Goal: Task Accomplishment & Management: Manage account settings

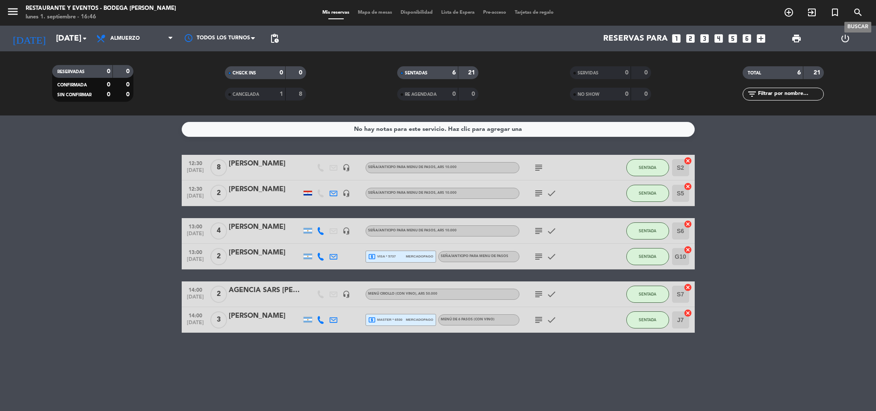
click at [857, 10] on icon "search" at bounding box center [858, 12] width 10 height 10
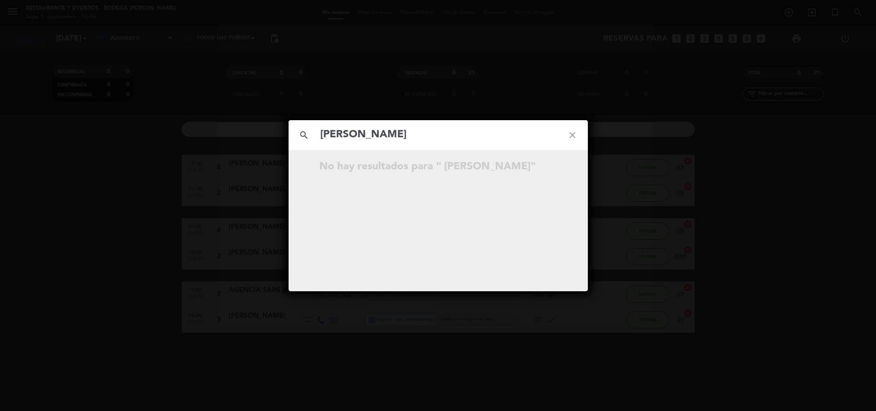
type input "[PERSON_NAME]"
click at [574, 132] on icon "close" at bounding box center [572, 135] width 31 height 31
click at [567, 132] on icon "close" at bounding box center [572, 135] width 31 height 31
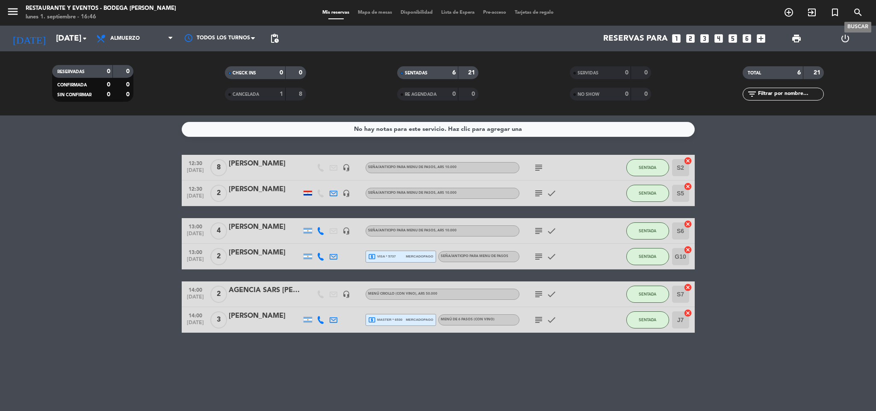
click at [859, 13] on icon "search" at bounding box center [858, 12] width 10 height 10
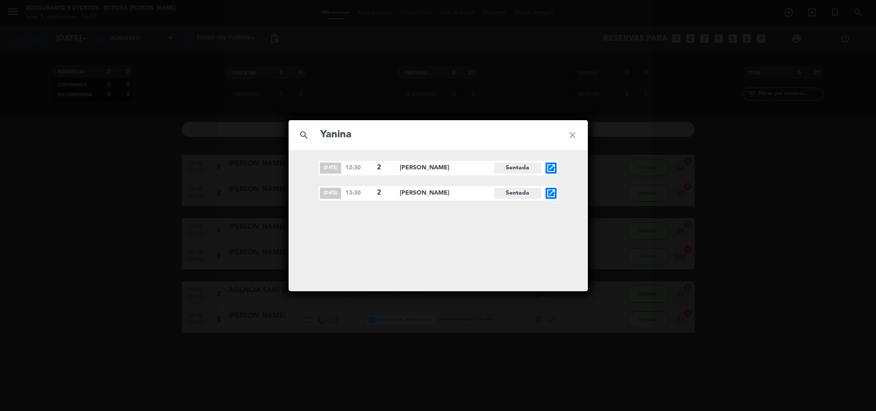
type input "Yanina"
click at [570, 133] on icon "close" at bounding box center [572, 135] width 31 height 31
click at [280, 31] on div "search close [DATE] 12:30 2 [PERSON_NAME] Sentada open_in_new [DATE] 13:30 2 [P…" at bounding box center [438, 205] width 876 height 411
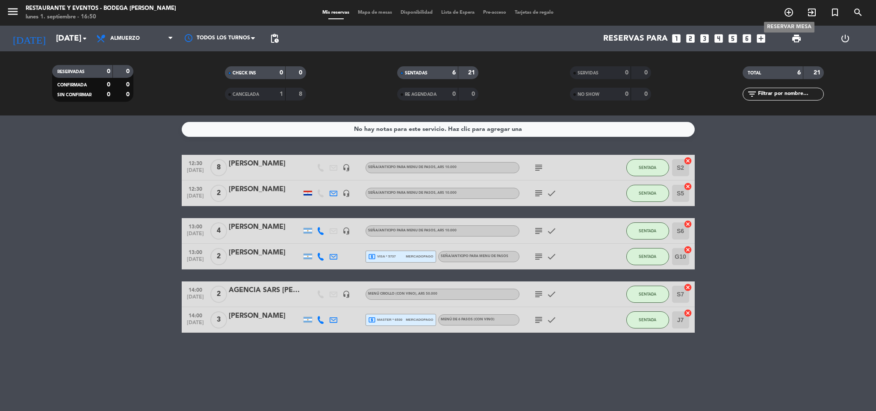
click at [788, 16] on icon "add_circle_outline" at bounding box center [789, 12] width 10 height 10
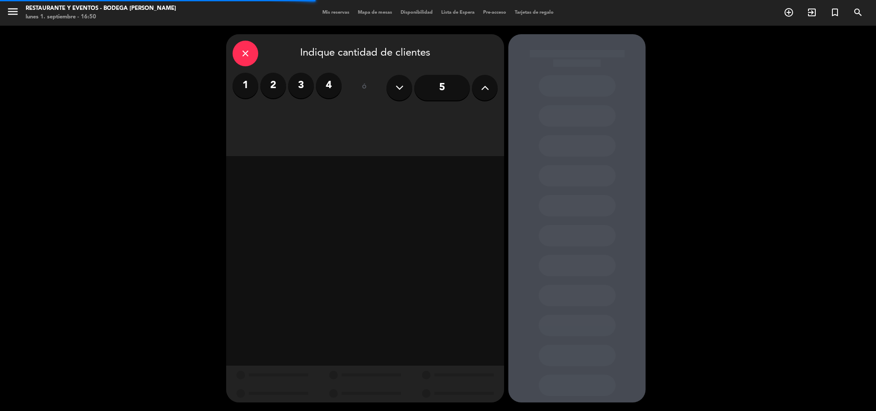
click at [298, 83] on label "3" at bounding box center [301, 86] width 26 height 26
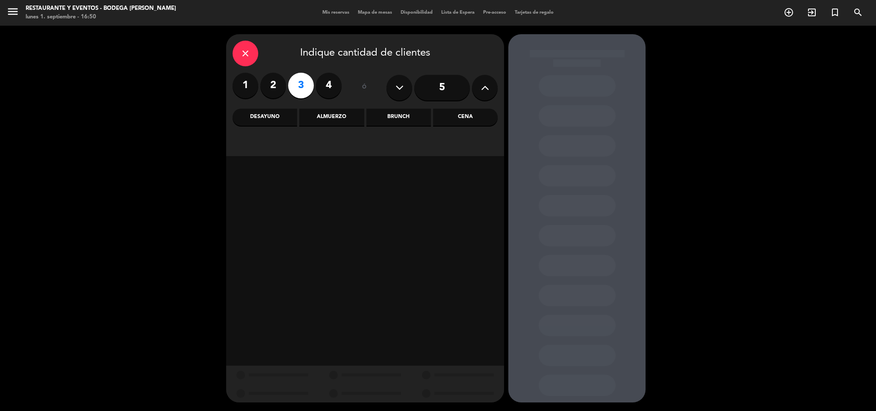
click at [393, 116] on div "Brunch" at bounding box center [398, 117] width 65 height 17
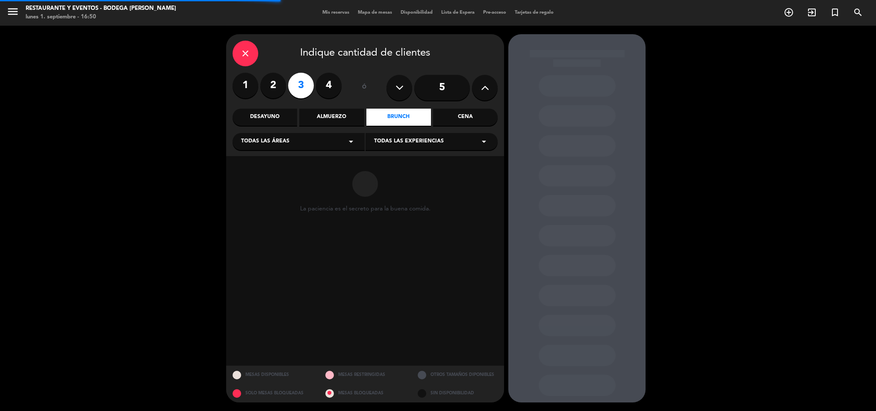
click at [422, 140] on span "Todas las experiencias" at bounding box center [409, 141] width 70 height 9
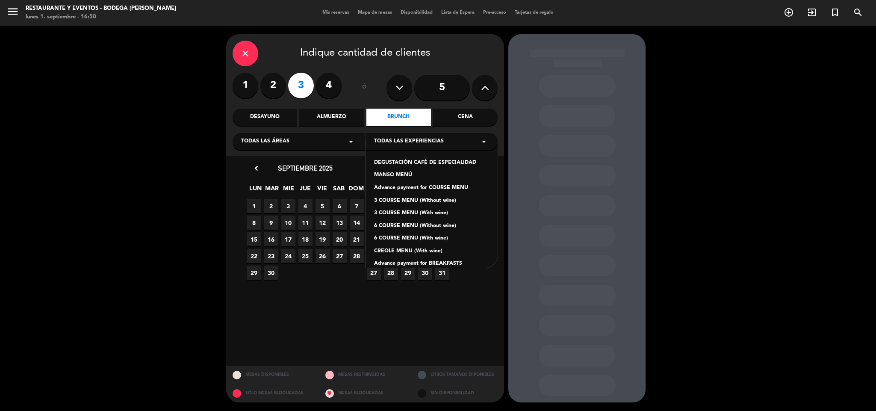
scroll to position [64, 0]
click at [441, 209] on div "Deposit for AFTERNOON TEA - À LA CARTE MENU" at bounding box center [431, 212] width 115 height 9
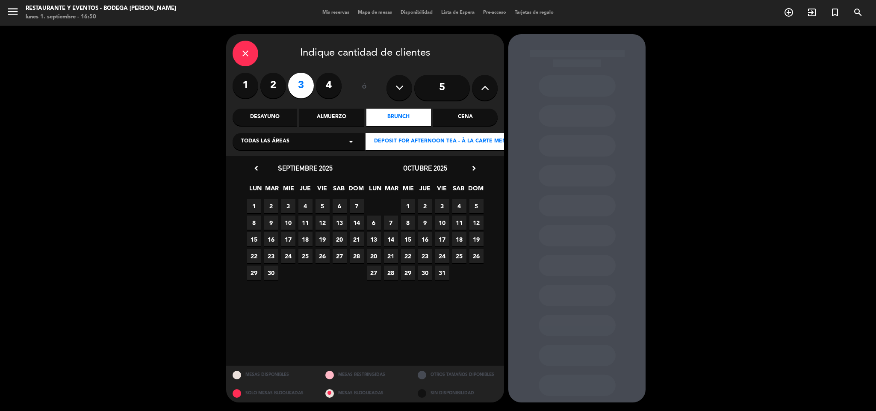
click at [256, 201] on span "1" at bounding box center [254, 206] width 14 height 14
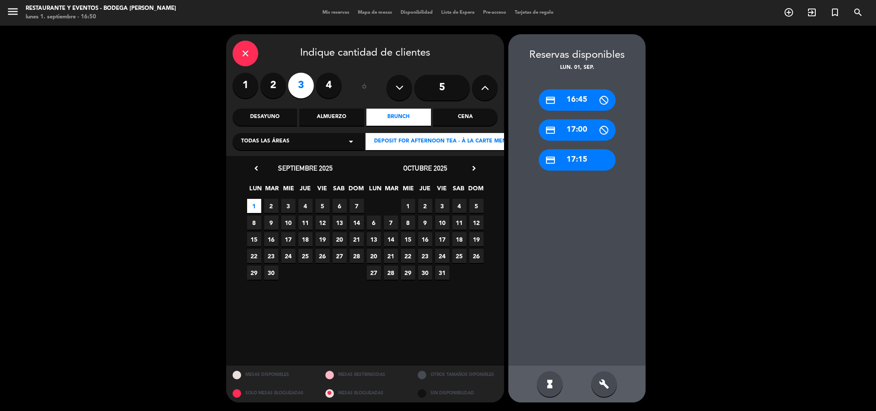
click at [574, 157] on div "credit_card 17:15" at bounding box center [577, 159] width 77 height 21
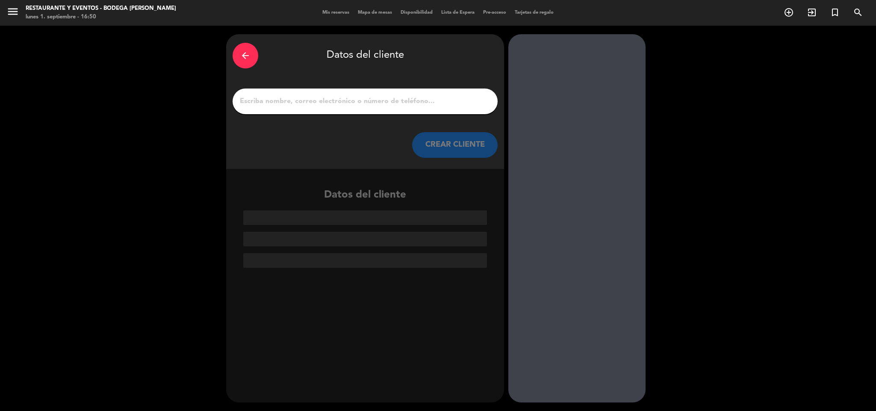
click at [428, 109] on div at bounding box center [365, 102] width 265 height 26
click at [426, 105] on input "1" at bounding box center [365, 101] width 252 height 12
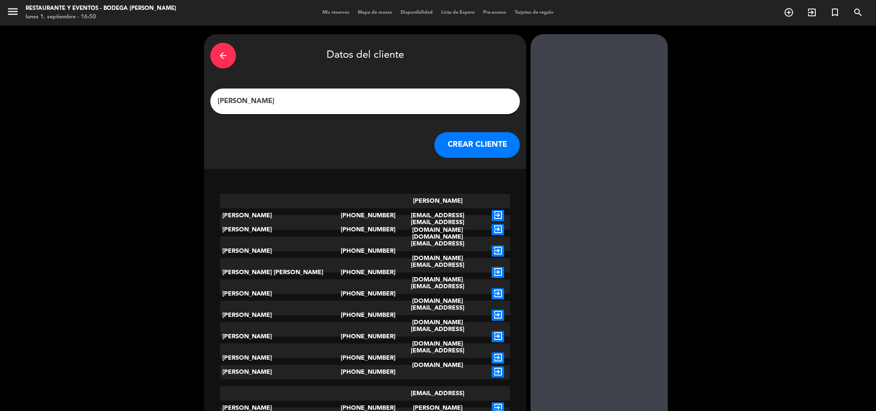
type input "[PERSON_NAME]"
click at [462, 149] on button "CREAR CLIENTE" at bounding box center [477, 145] width 86 height 26
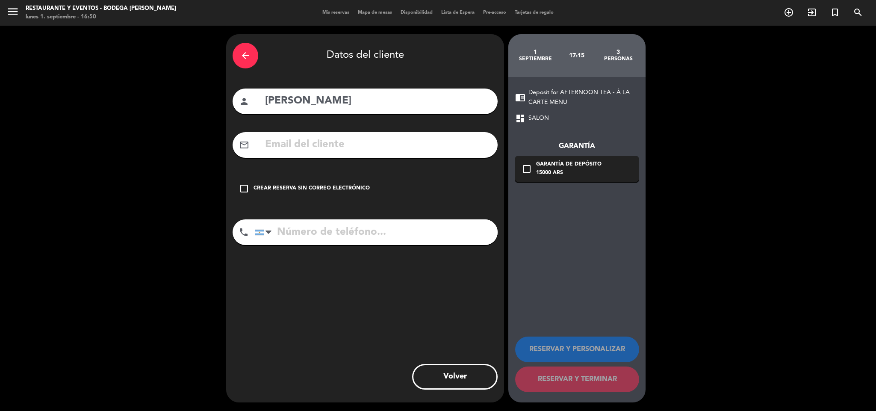
click at [334, 185] on div "Crear reserva sin correo electrónico" at bounding box center [312, 188] width 116 height 9
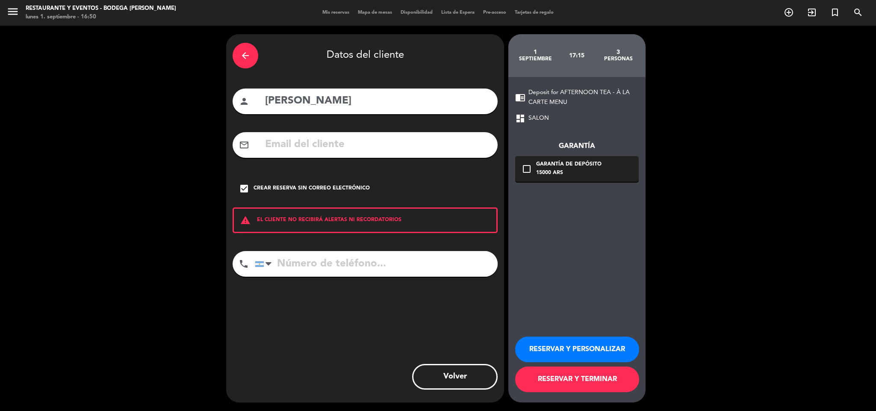
click at [571, 351] on button "RESERVAR Y PERSONALIZAR" at bounding box center [577, 350] width 124 height 26
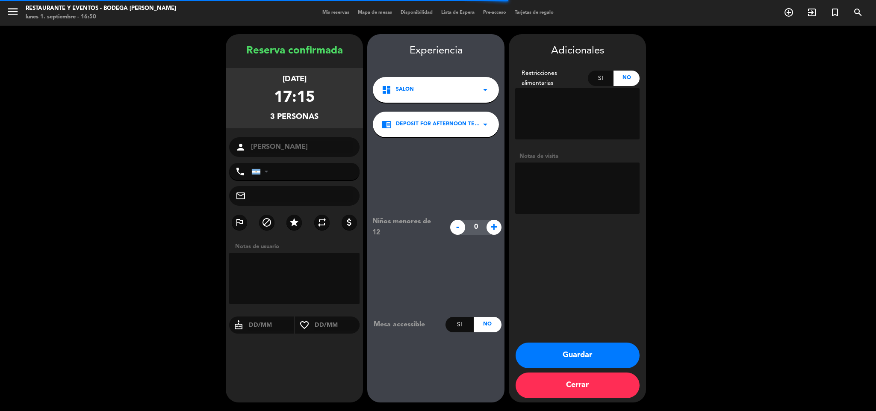
click at [593, 197] on textarea at bounding box center [577, 187] width 124 height 51
type textarea "v"
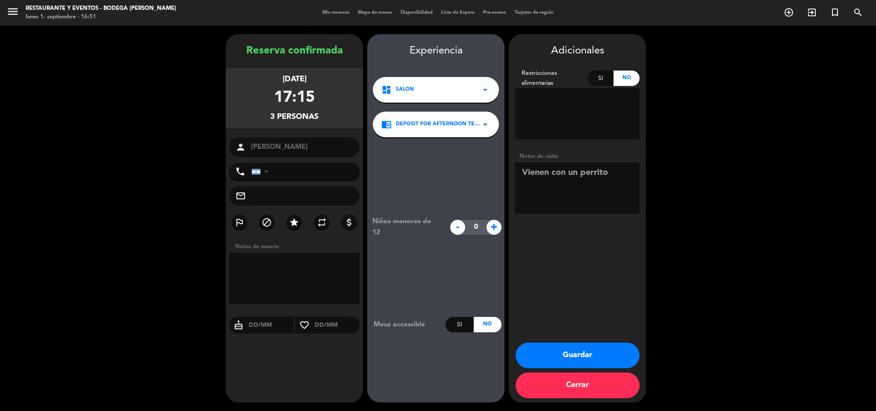
type textarea "Vienen con un perrito"
click at [585, 350] on button "Guardar" at bounding box center [578, 356] width 124 height 26
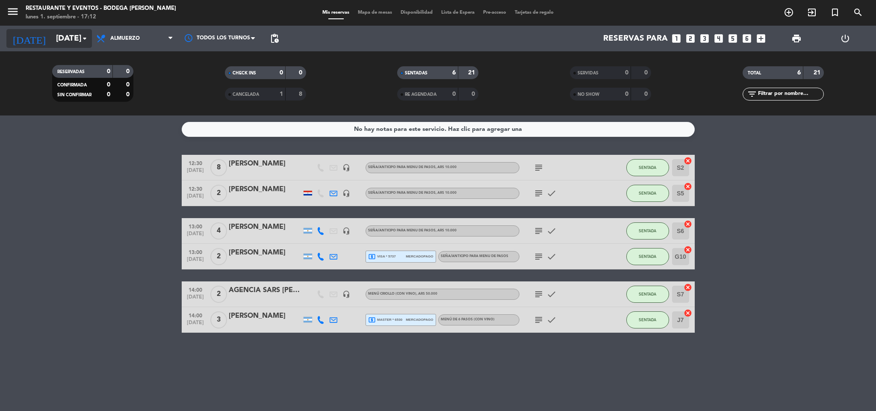
click at [61, 32] on input "[DATE]" at bounding box center [103, 39] width 103 height 18
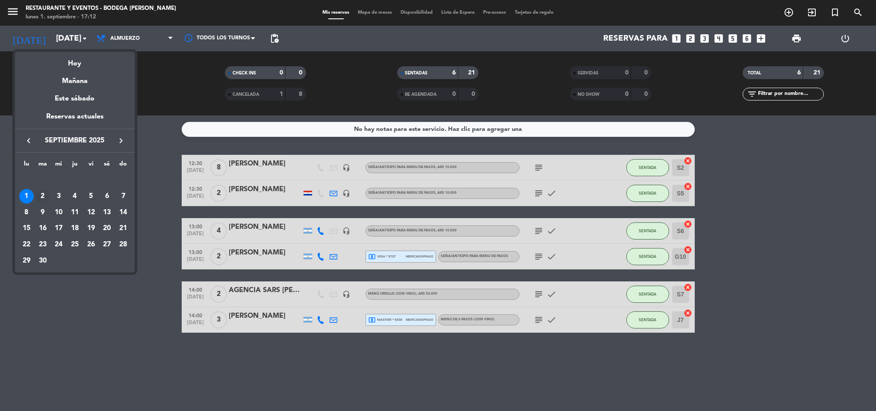
click at [41, 198] on div "2" at bounding box center [42, 196] width 15 height 15
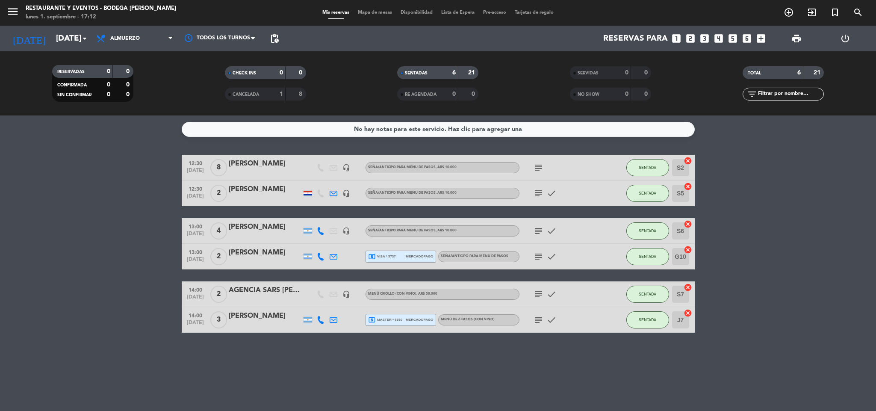
type input "[DATE]"
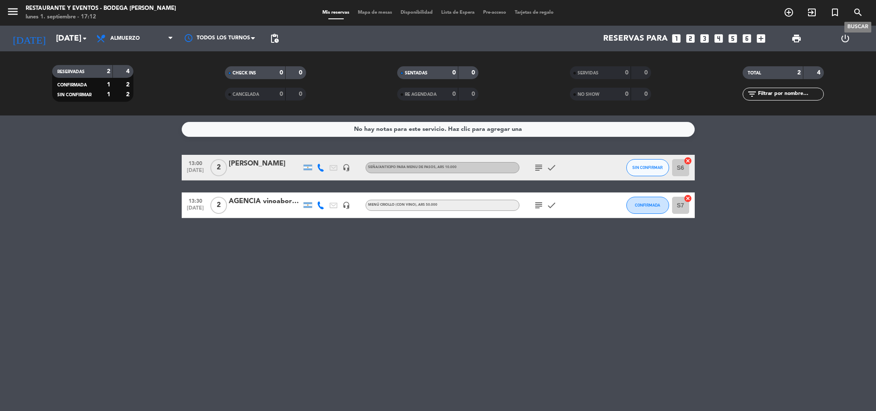
click at [856, 12] on icon "search" at bounding box center [858, 12] width 10 height 10
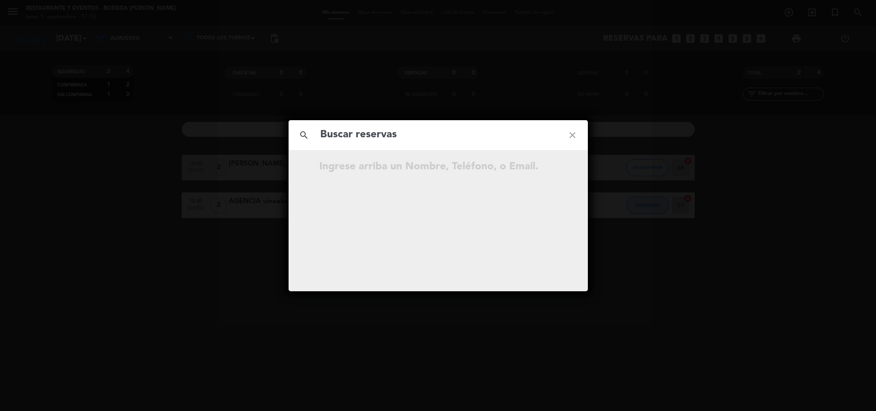
click at [461, 147] on div "search close" at bounding box center [438, 135] width 299 height 30
click at [462, 140] on input "text" at bounding box center [438, 135] width 238 height 18
paste input "[PERSON_NAME]"
type input "[PERSON_NAME]"
click at [570, 134] on icon "close" at bounding box center [572, 135] width 31 height 31
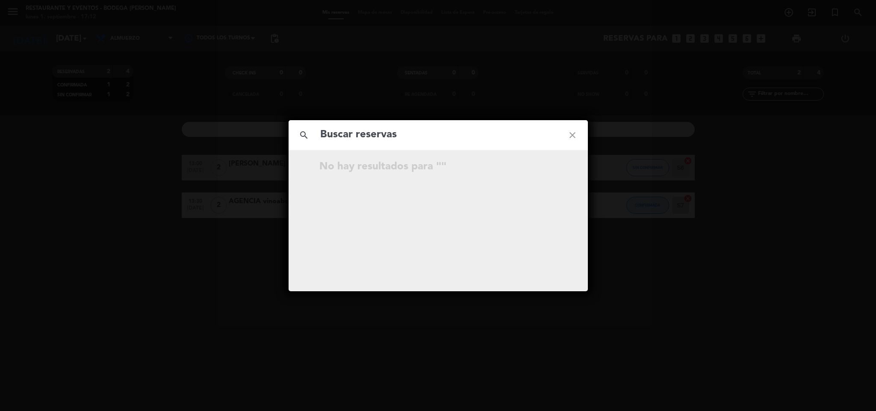
drag, startPoint x: 308, startPoint y: 54, endPoint x: 302, endPoint y: 21, distance: 34.0
click at [308, 52] on div "search close No hay resultados para """ at bounding box center [438, 205] width 876 height 411
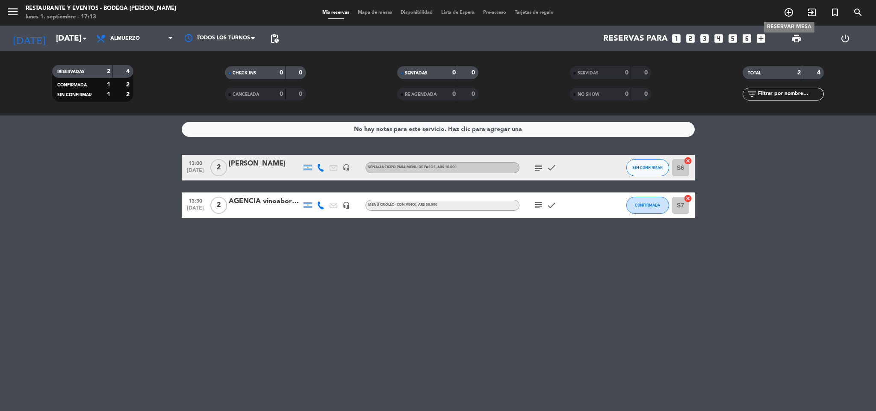
click at [786, 15] on icon "add_circle_outline" at bounding box center [789, 12] width 10 height 10
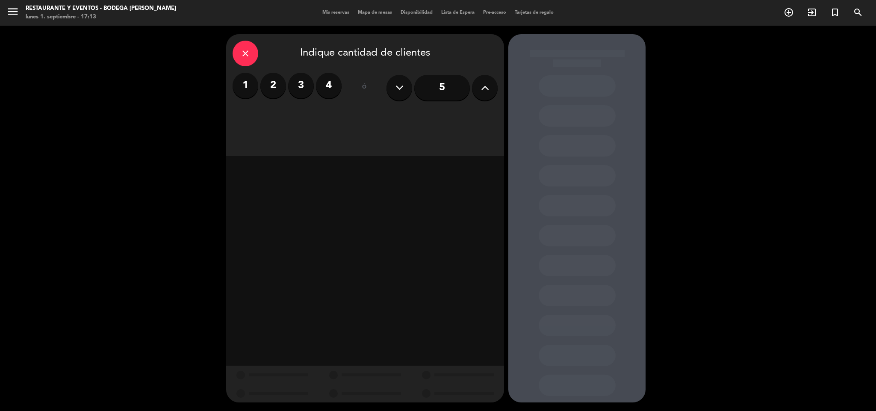
click at [276, 88] on label "2" at bounding box center [273, 86] width 26 height 26
click at [328, 112] on div "Almuerzo" at bounding box center [331, 117] width 65 height 17
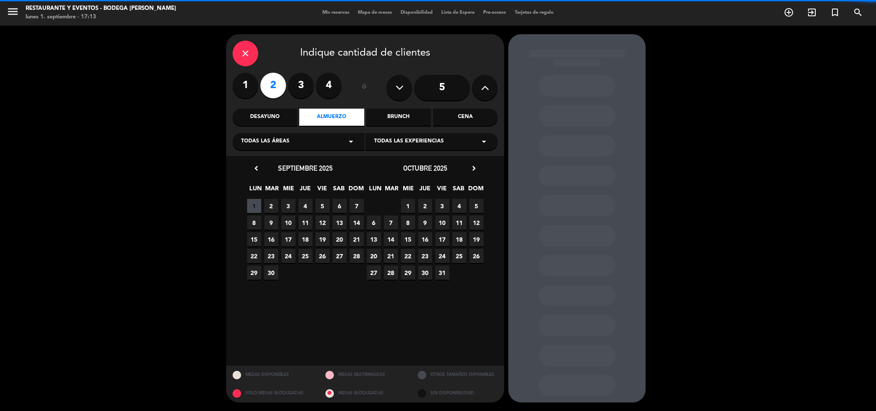
click at [422, 144] on span "Todas las experiencias" at bounding box center [409, 141] width 70 height 9
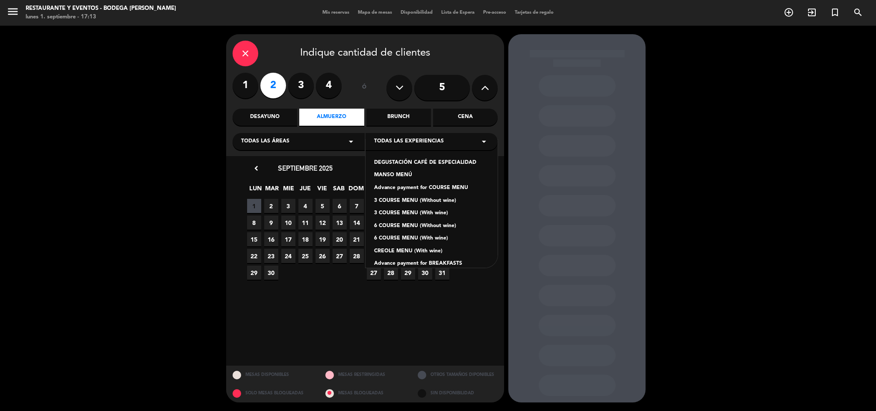
click at [417, 186] on div "Advance payment for COURSE MENU" at bounding box center [431, 188] width 115 height 9
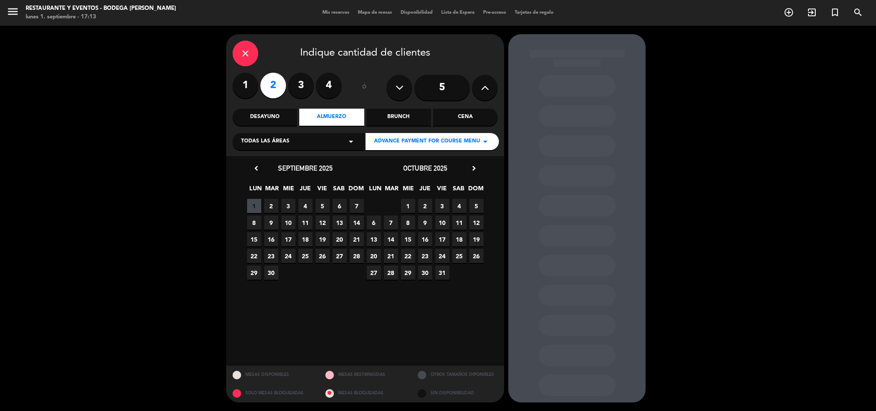
click at [271, 206] on span "2" at bounding box center [271, 206] width 14 height 14
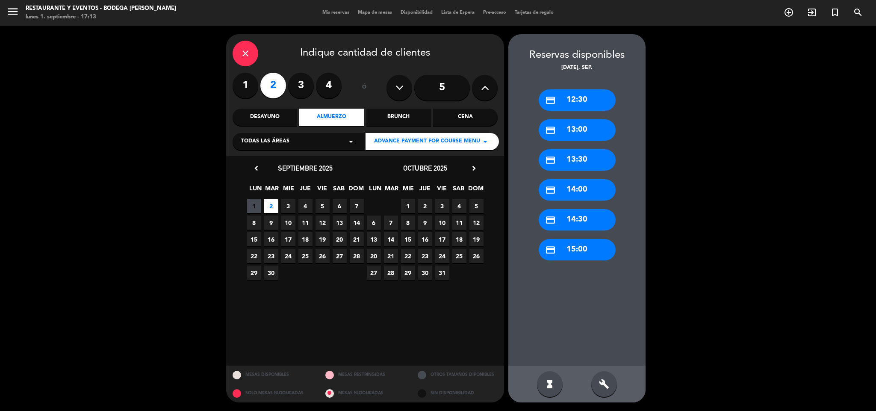
click at [574, 162] on div "credit_card 13:30" at bounding box center [577, 159] width 77 height 21
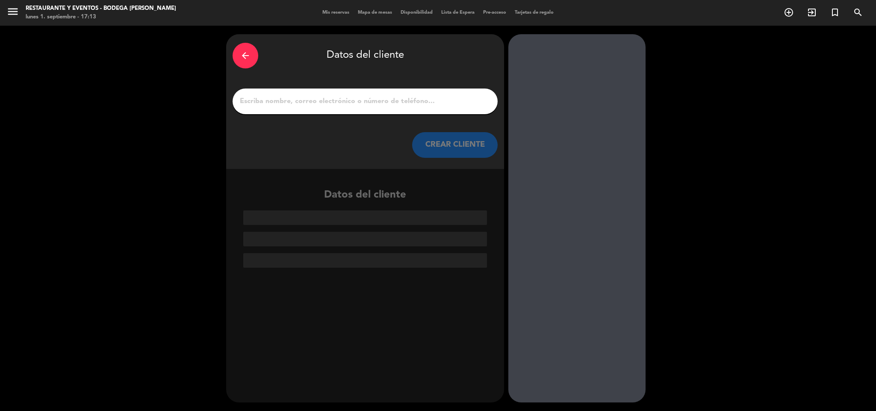
click at [387, 103] on input "1" at bounding box center [365, 101] width 252 height 12
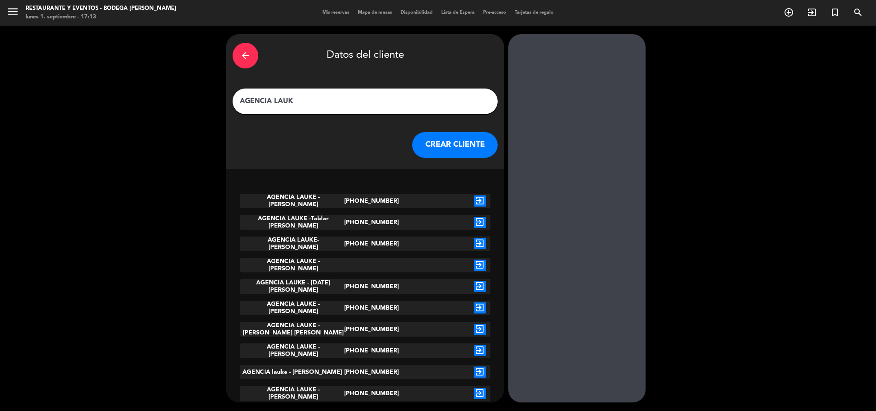
type input "AGENCIA LAUK"
click at [476, 390] on icon "exit_to_app" at bounding box center [480, 393] width 12 height 11
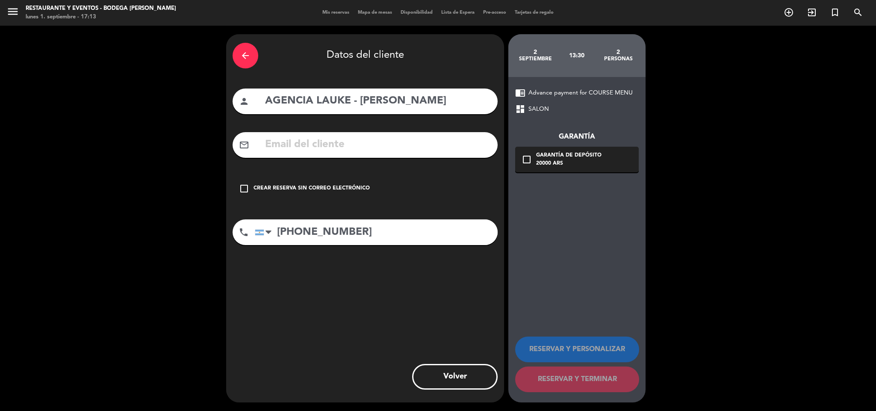
drag, startPoint x: 437, startPoint y: 95, endPoint x: 360, endPoint y: 97, distance: 77.9
click at [360, 97] on input "AGENCIA LAUKE - [PERSON_NAME]" at bounding box center [377, 101] width 227 height 18
paste input "[PERSON_NAME]"
type input "AGENCIA LAUKE - [PERSON_NAME]"
drag, startPoint x: 310, startPoint y: 190, endPoint x: 322, endPoint y: 189, distance: 12.9
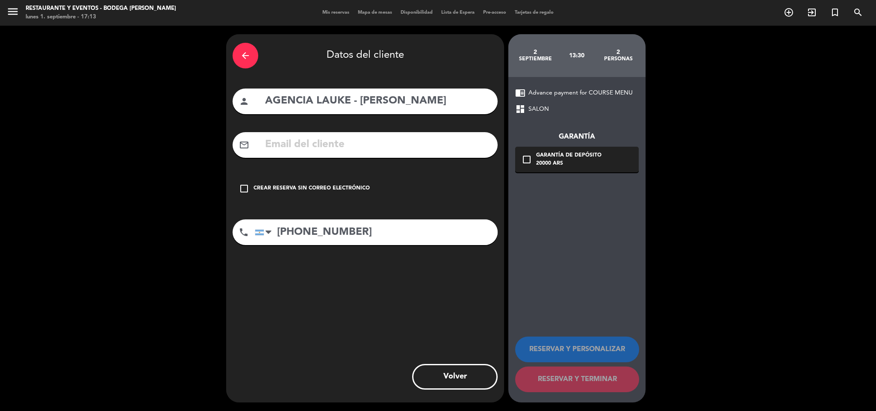
click at [311, 188] on div "Crear reserva sin correo electrónico" at bounding box center [312, 188] width 116 height 9
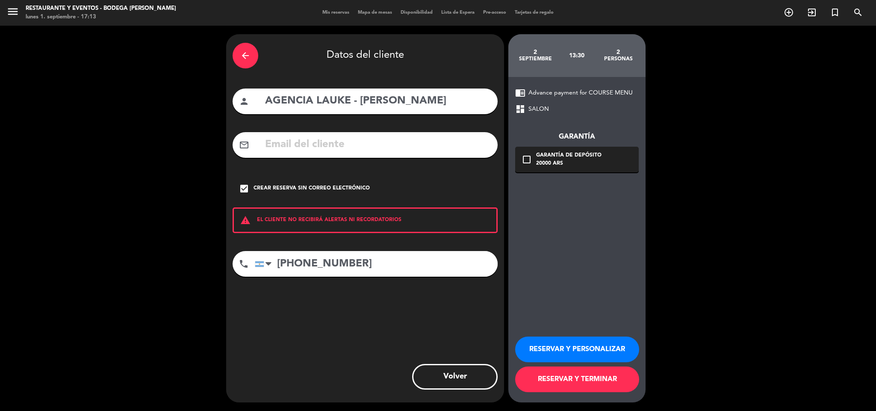
click at [582, 349] on button "RESERVAR Y PERSONALIZAR" at bounding box center [577, 350] width 124 height 26
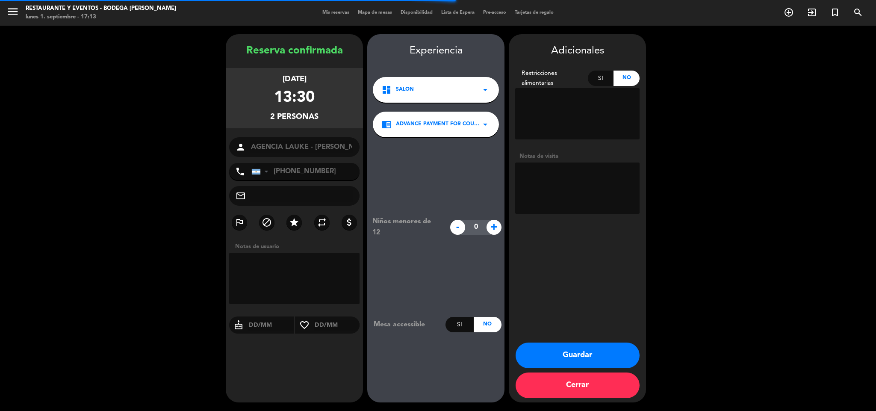
click at [555, 194] on textarea at bounding box center [577, 187] width 124 height 51
click at [582, 357] on button "Guardar" at bounding box center [578, 356] width 124 height 26
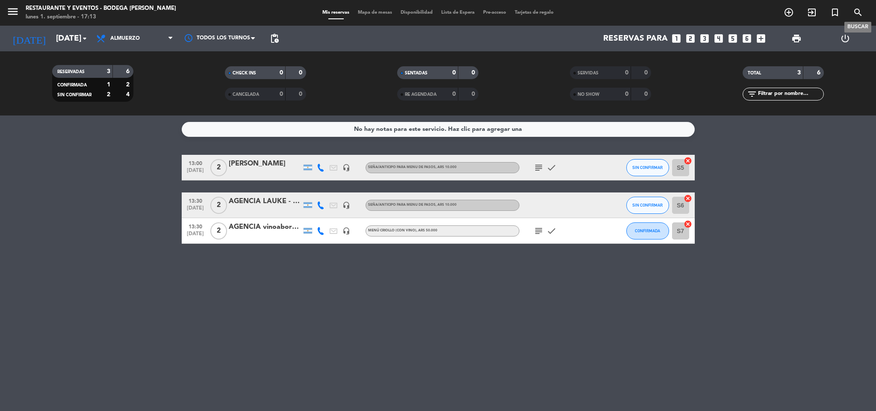
click at [861, 13] on icon "search" at bounding box center [858, 12] width 10 height 10
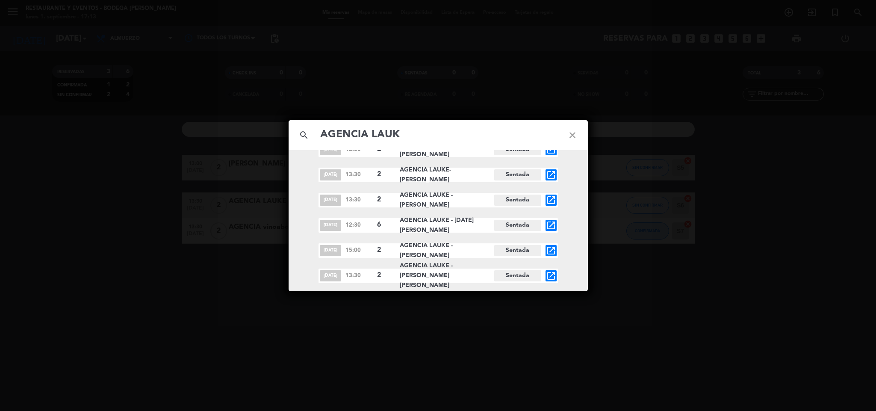
scroll to position [64, 0]
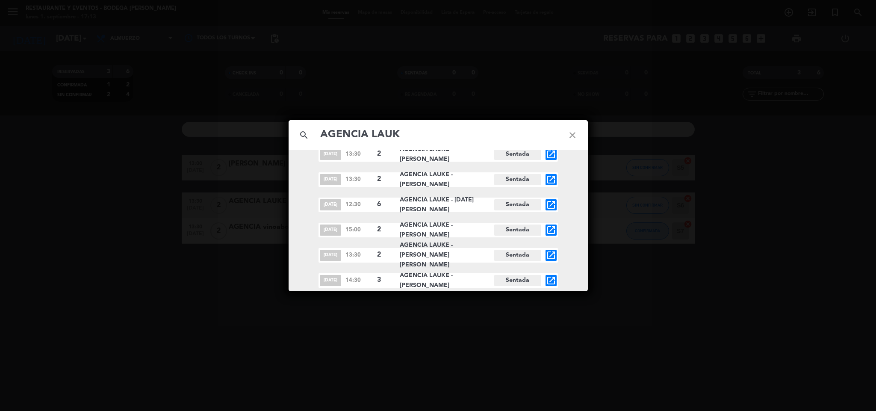
type input "AGENCIA LAUK"
click at [552, 256] on icon "open_in_new" at bounding box center [551, 255] width 10 height 10
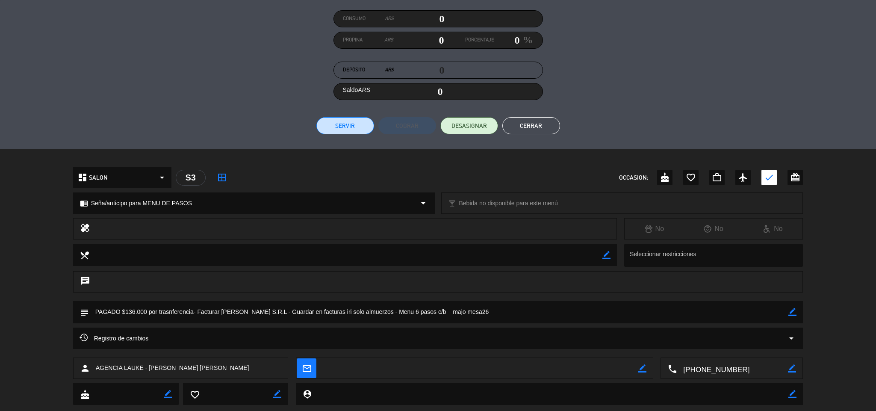
scroll to position [123, 0]
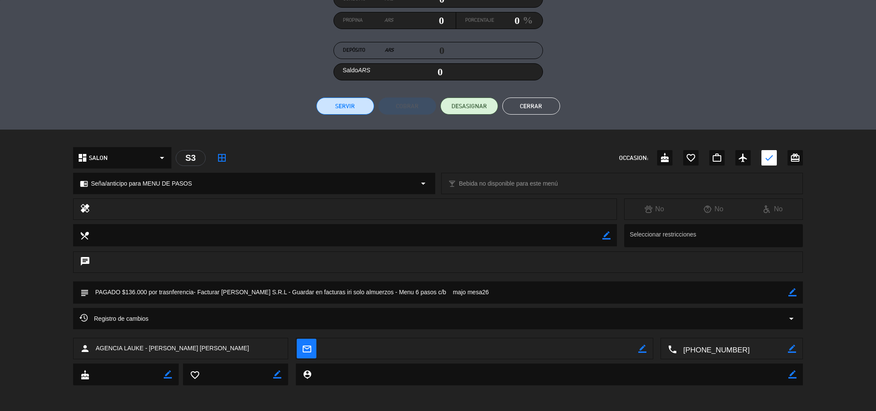
drag, startPoint x: 198, startPoint y: 289, endPoint x: 422, endPoint y: 290, distance: 224.5
click at [422, 290] on textarea at bounding box center [439, 292] width 700 height 22
click at [540, 104] on button "Cerrar" at bounding box center [531, 105] width 58 height 17
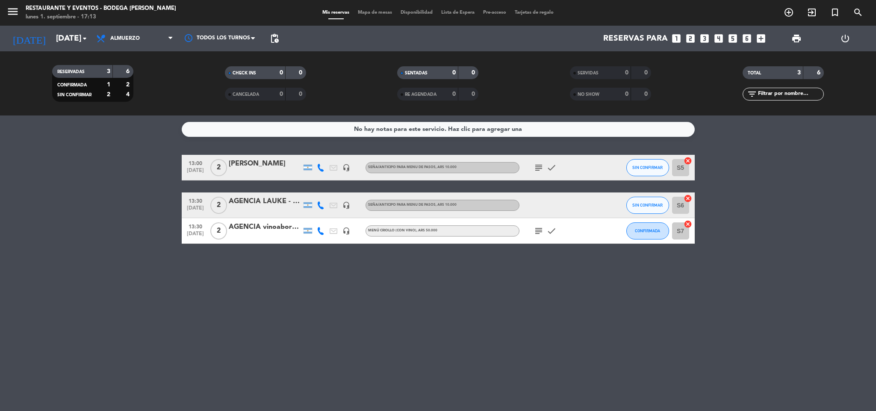
click at [272, 200] on div "AGENCIA LAUKE - [PERSON_NAME]" at bounding box center [265, 201] width 73 height 11
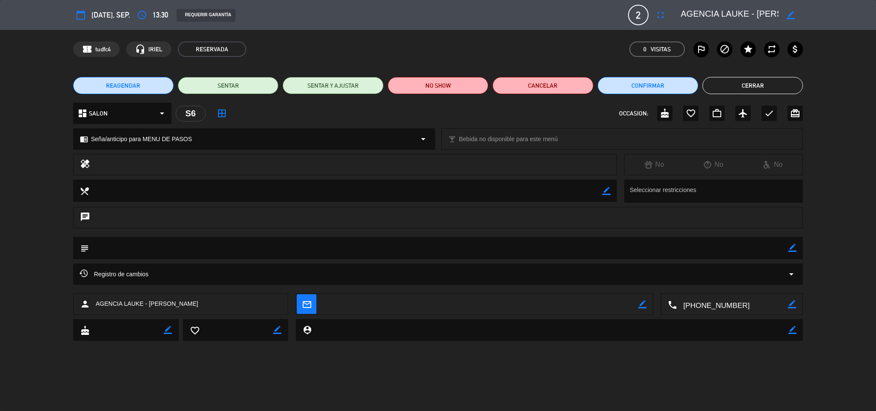
click at [791, 248] on icon "border_color" at bounding box center [792, 248] width 8 height 8
paste textarea "Facturar [PERSON_NAME] S.R.L - Guardar en facturas iri solo almuerzos - Menu 6 …"
click at [94, 247] on textarea at bounding box center [439, 248] width 700 height 22
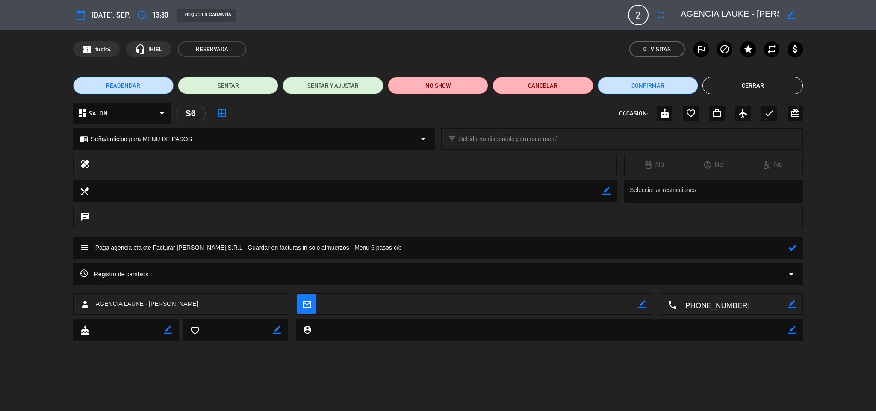
click at [793, 247] on icon at bounding box center [792, 248] width 8 height 8
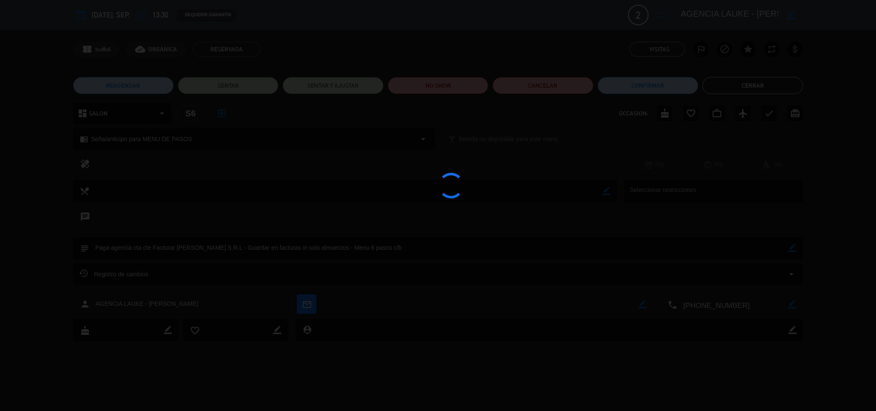
type textarea "Paga agencia cta cte Facturar [PERSON_NAME] S.R.L - Guardar en facturas iri sol…"
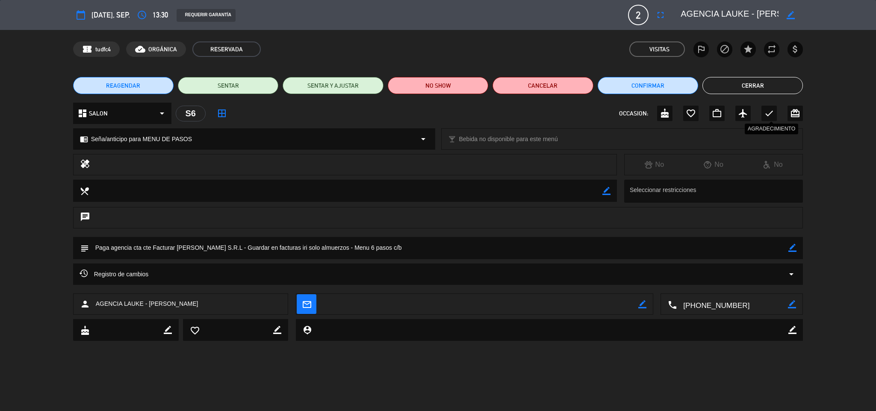
click at [774, 115] on icon "check" at bounding box center [769, 113] width 10 height 10
click at [766, 85] on button "Cerrar" at bounding box center [753, 85] width 100 height 17
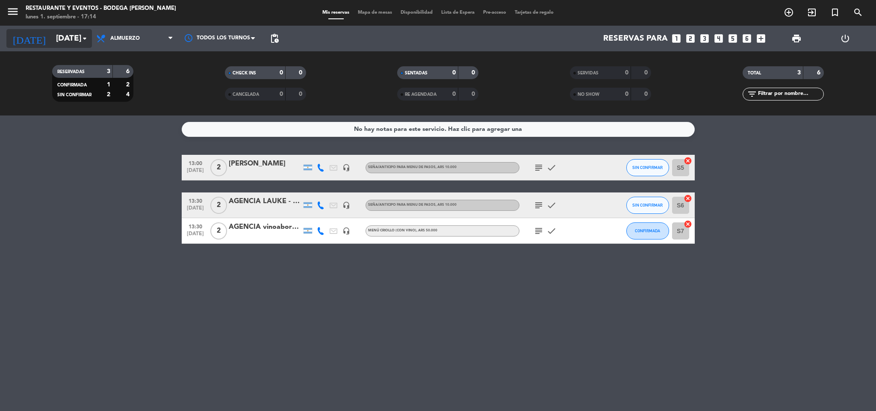
click at [71, 35] on input "[DATE]" at bounding box center [103, 39] width 103 height 18
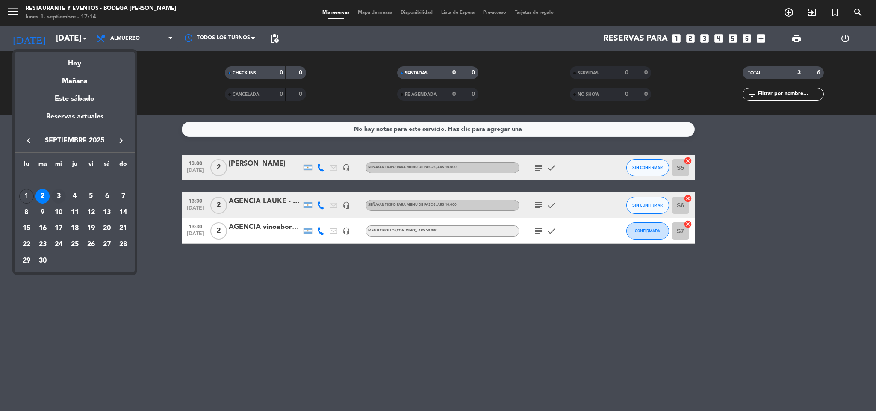
click at [57, 194] on div "3" at bounding box center [58, 196] width 15 height 15
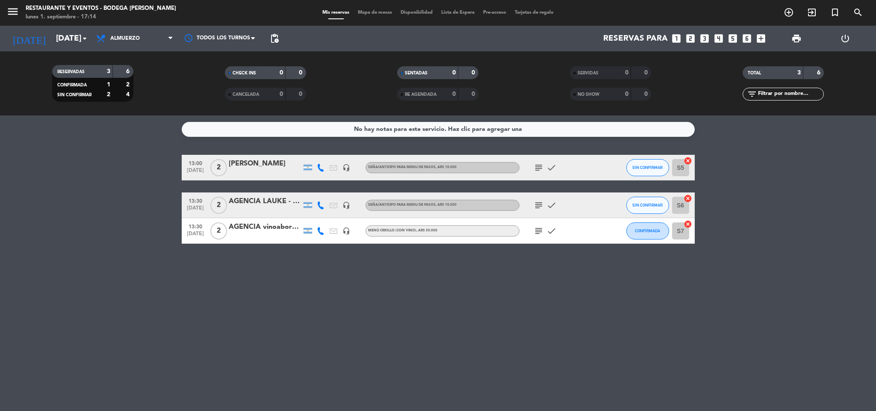
type input "[DATE]"
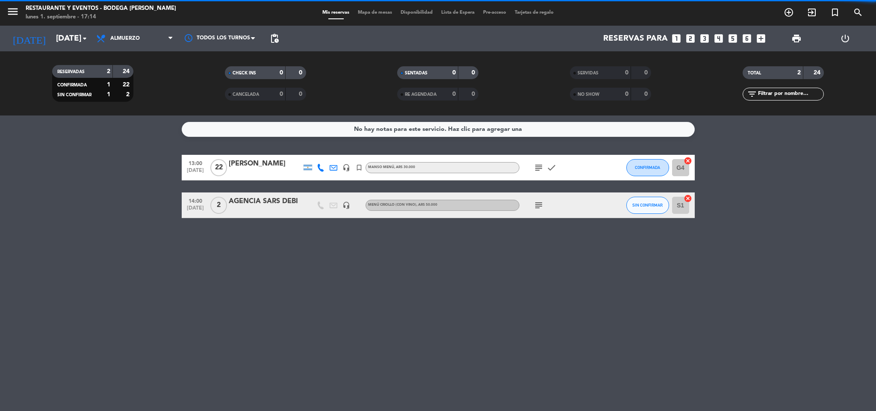
click at [257, 170] on div at bounding box center [265, 173] width 73 height 7
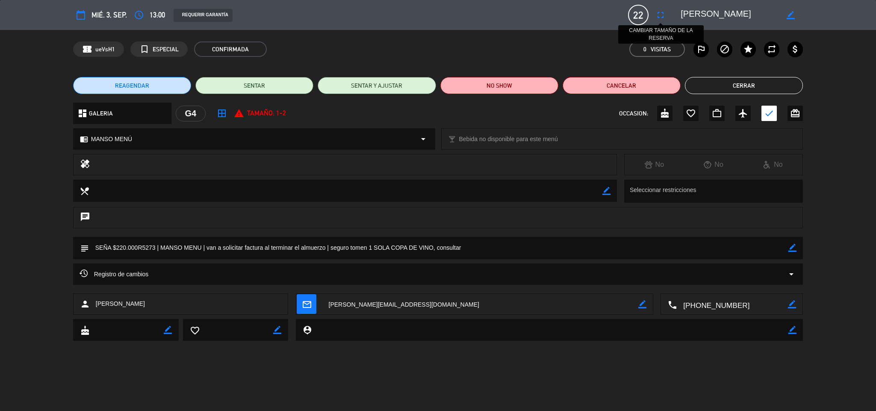
click at [661, 15] on icon "fullscreen" at bounding box center [661, 15] width 10 height 10
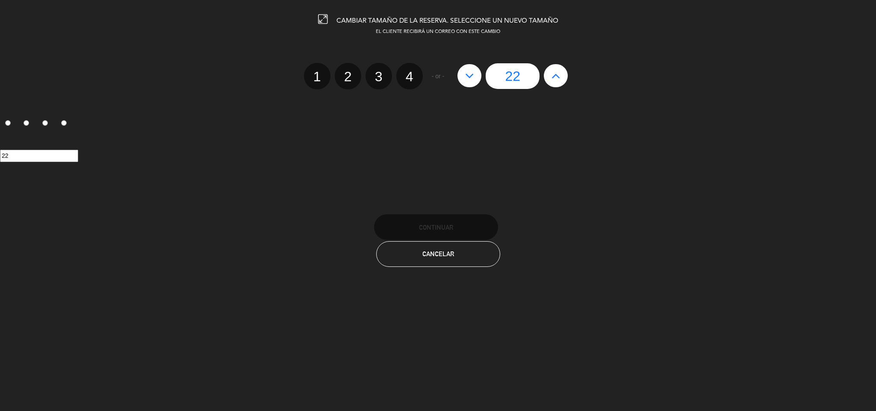
click at [473, 76] on icon at bounding box center [469, 76] width 9 height 14
type input "21"
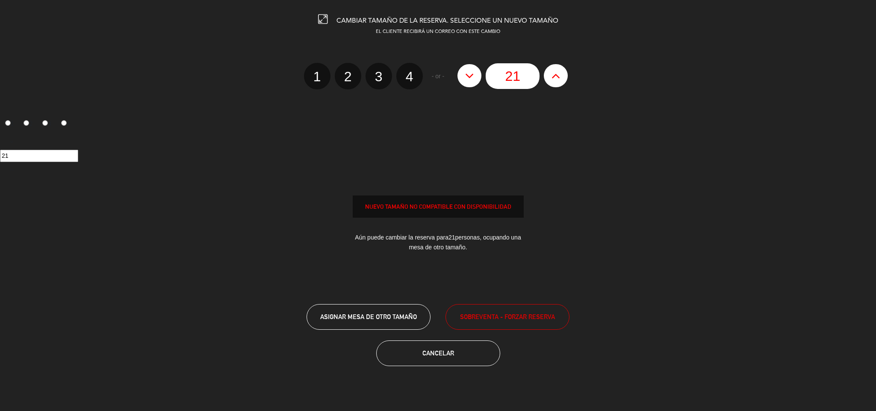
click at [473, 76] on icon at bounding box center [469, 76] width 9 height 14
type input "20"
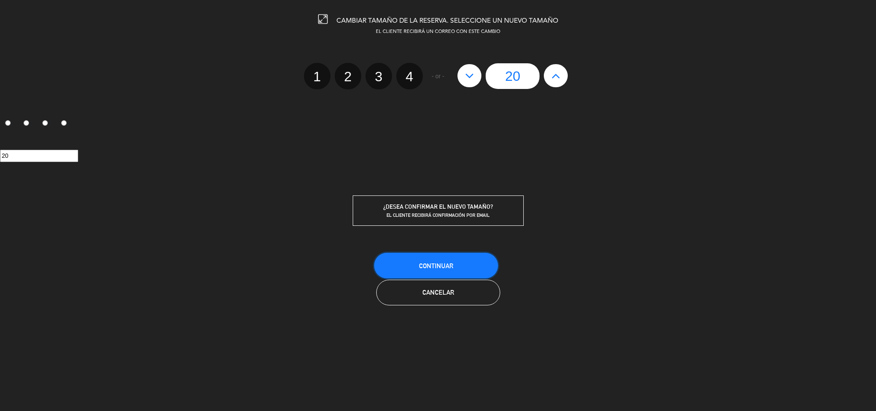
click at [474, 258] on button "Continuar" at bounding box center [436, 266] width 124 height 26
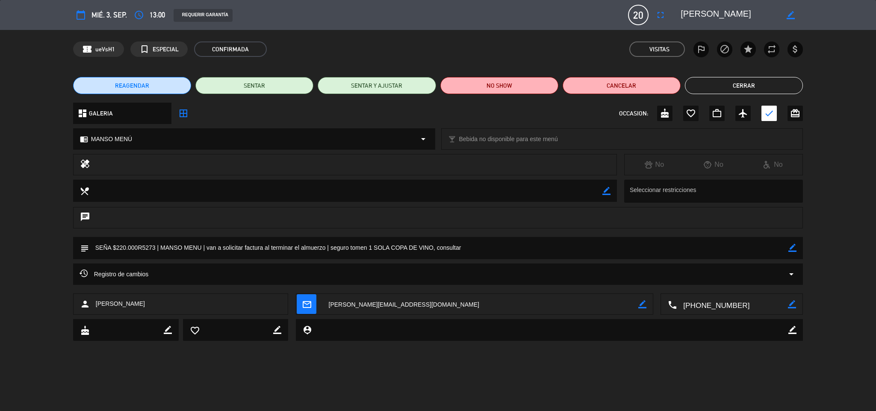
click at [741, 85] on button "Cerrar" at bounding box center [744, 85] width 118 height 17
